Goal: Task Accomplishment & Management: Manage account settings

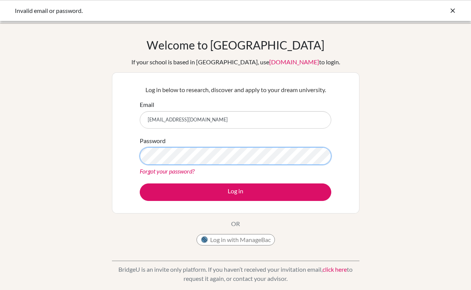
click at [140, 184] on button "Log in" at bounding box center [236, 193] width 192 height 18
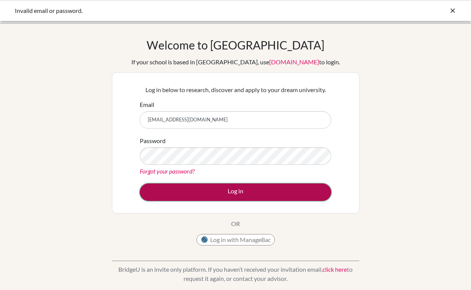
click at [258, 194] on button "Log in" at bounding box center [236, 193] width 192 height 18
